Goal: Task Accomplishment & Management: Complete application form

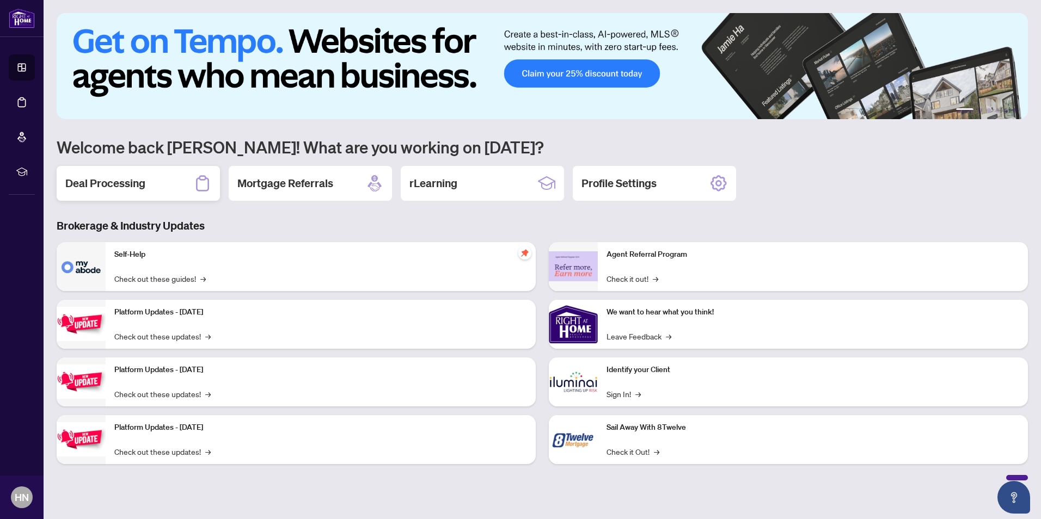
click at [121, 185] on h2 "Deal Processing" at bounding box center [105, 183] width 80 height 15
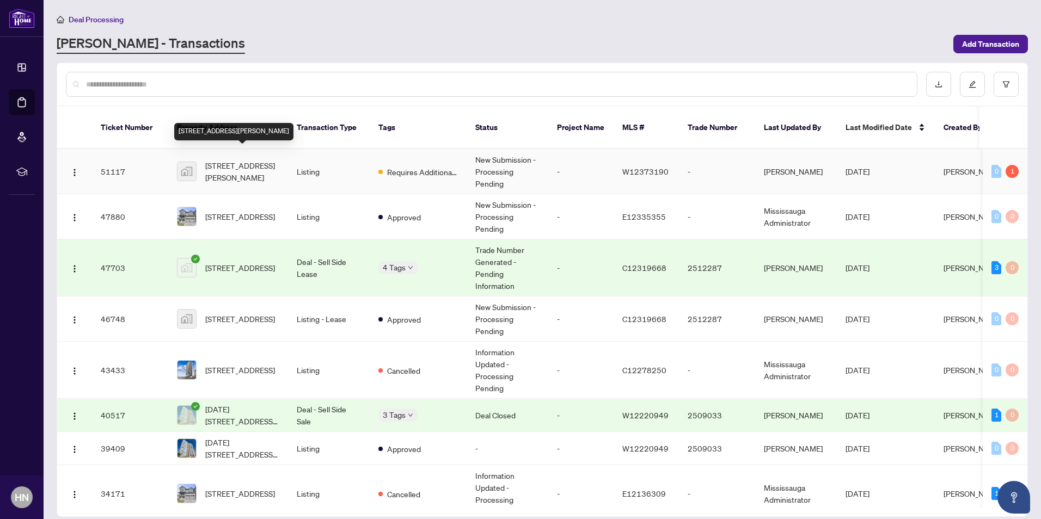
click at [236, 159] on span "[STREET_ADDRESS][PERSON_NAME]" at bounding box center [242, 171] width 74 height 24
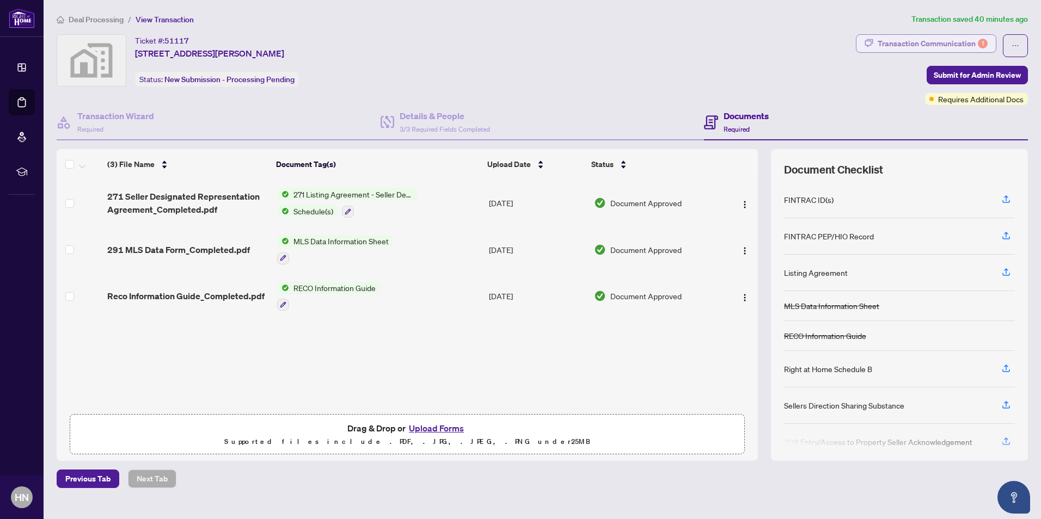
click at [936, 40] on div "Transaction Communication 1" at bounding box center [932, 43] width 110 height 17
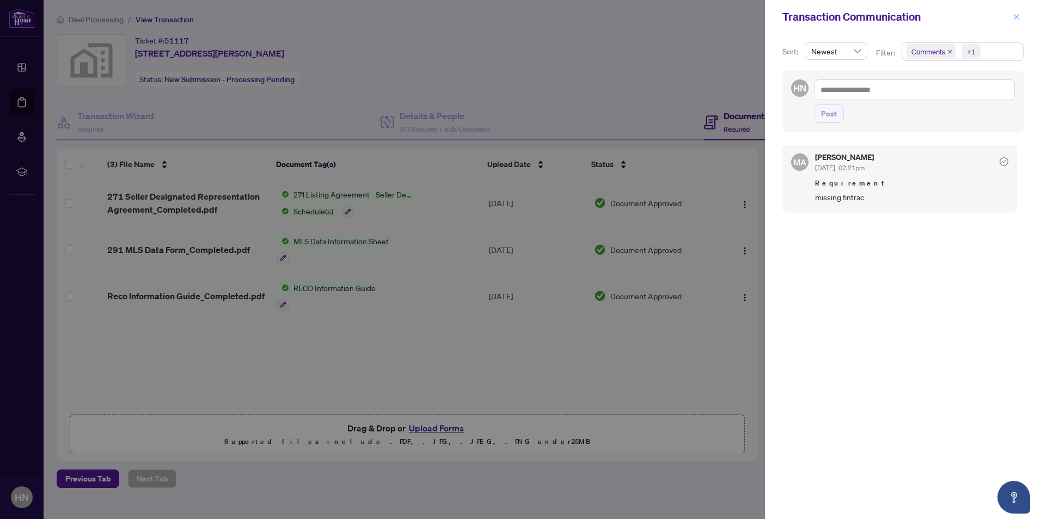
click at [1012, 16] on icon "close" at bounding box center [1016, 17] width 8 height 8
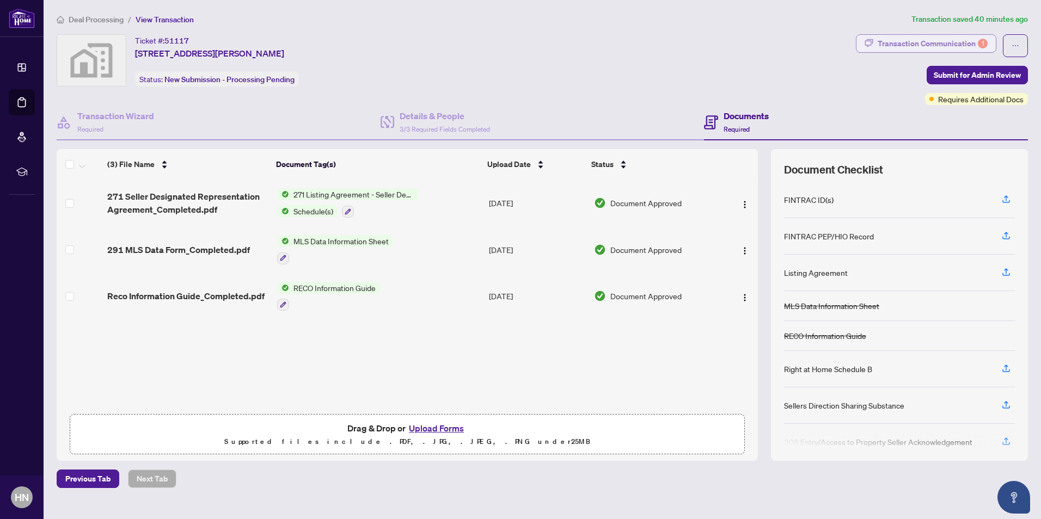
click at [912, 42] on div "Transaction Communication 1" at bounding box center [932, 43] width 110 height 17
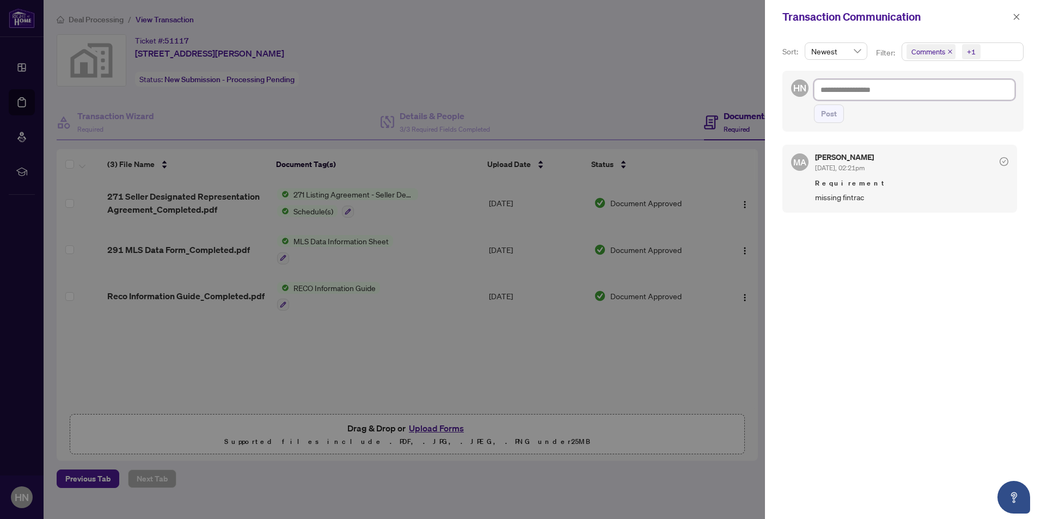
click at [882, 94] on textarea at bounding box center [914, 89] width 201 height 21
click at [949, 51] on icon "close" at bounding box center [950, 52] width 4 height 4
click at [959, 54] on icon "close" at bounding box center [959, 51] width 5 height 5
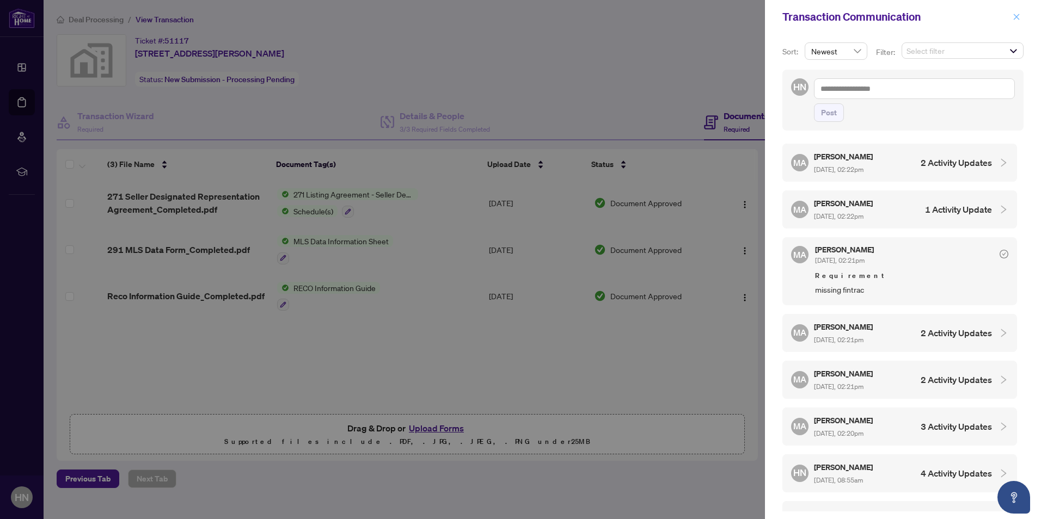
click at [1016, 19] on icon "close" at bounding box center [1016, 17] width 8 height 8
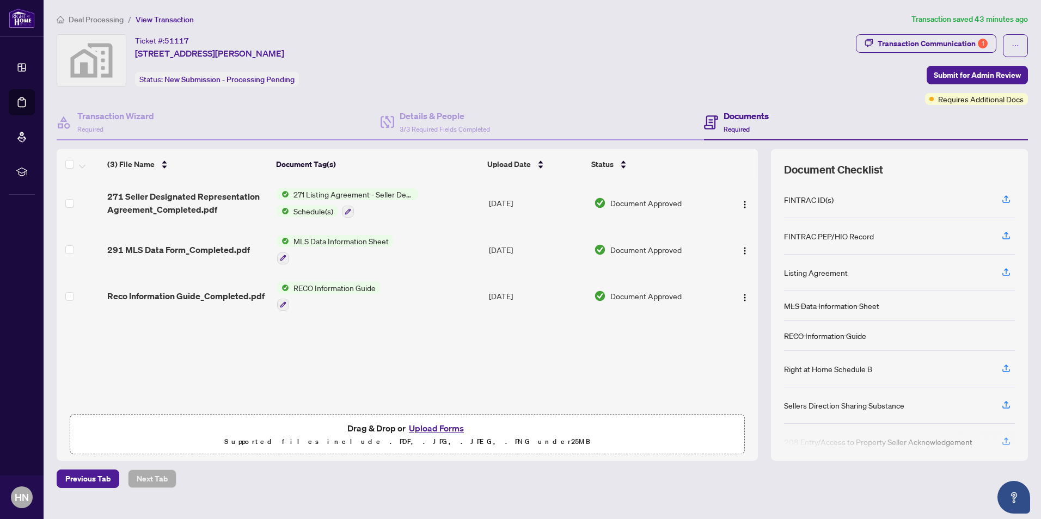
click at [427, 427] on button "Upload Forms" at bounding box center [437, 428] width 62 height 14
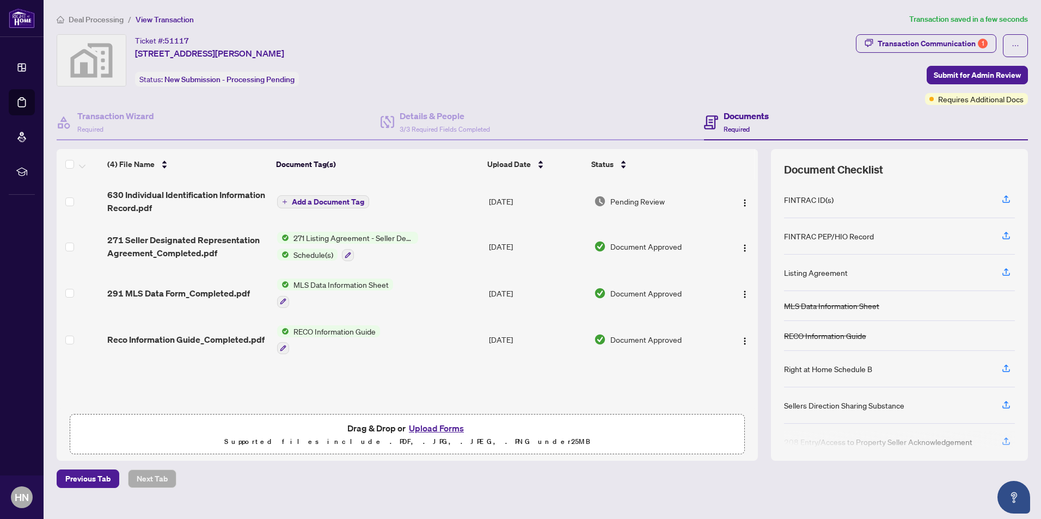
click at [317, 199] on span "Add a Document Tag" at bounding box center [328, 202] width 72 height 8
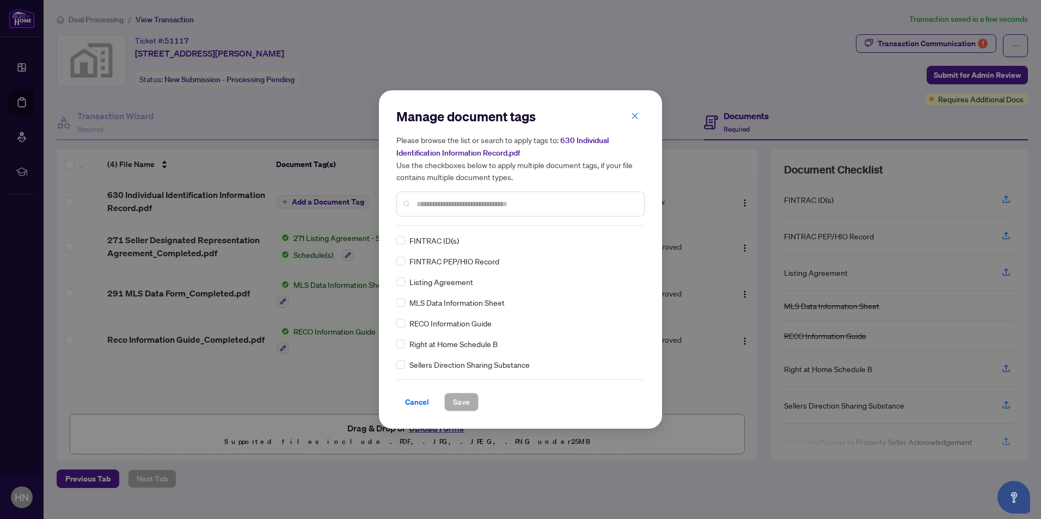
click at [455, 202] on input "text" at bounding box center [525, 204] width 219 height 12
click at [459, 404] on span "Save" at bounding box center [461, 402] width 17 height 17
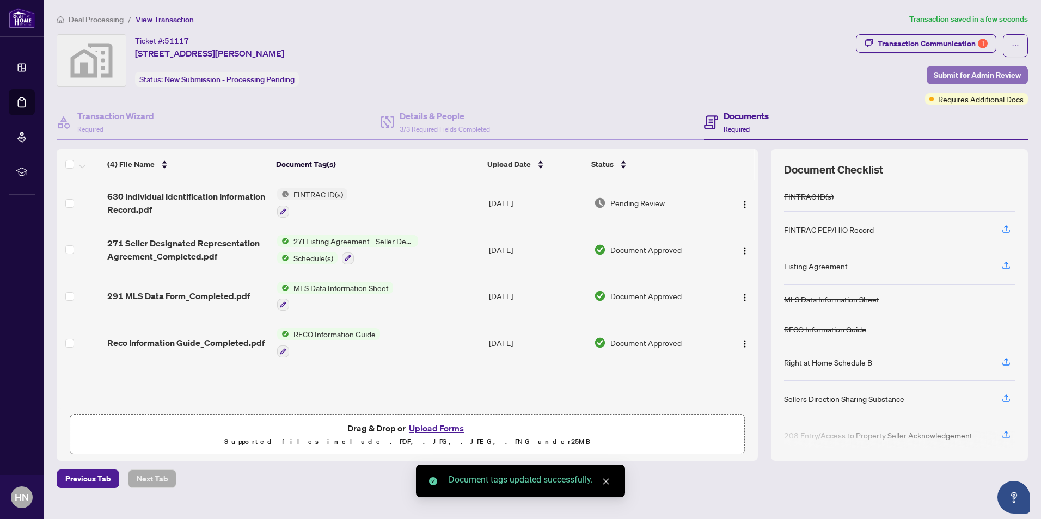
click at [977, 72] on span "Submit for Admin Review" at bounding box center [976, 74] width 87 height 17
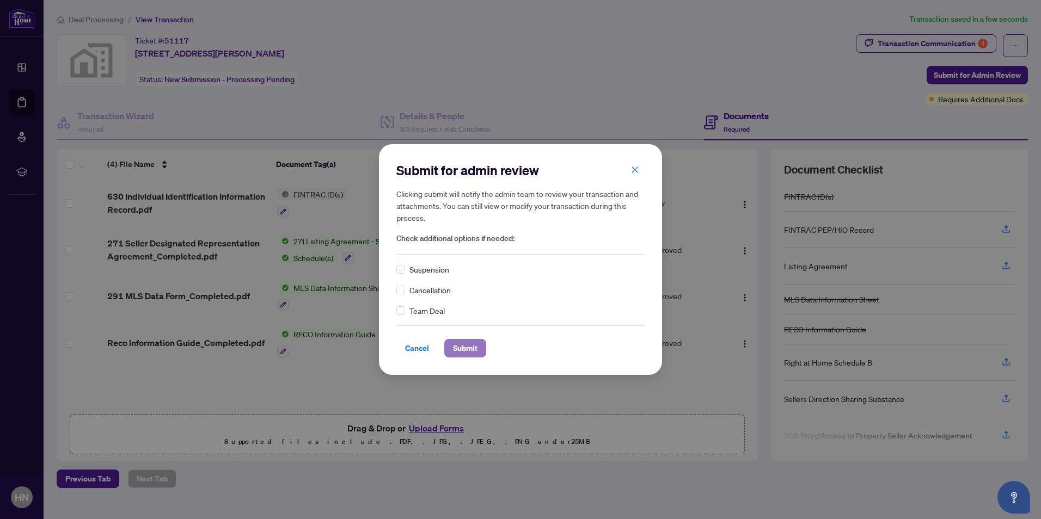
click at [460, 344] on span "Submit" at bounding box center [465, 348] width 24 height 17
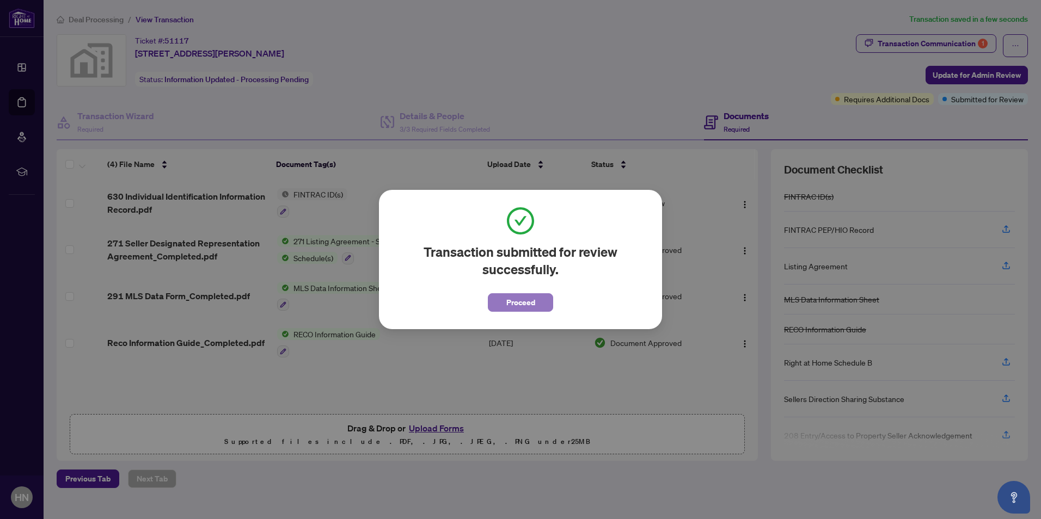
click at [507, 304] on span "Proceed" at bounding box center [520, 302] width 29 height 17
